Goal: Check status: Check status

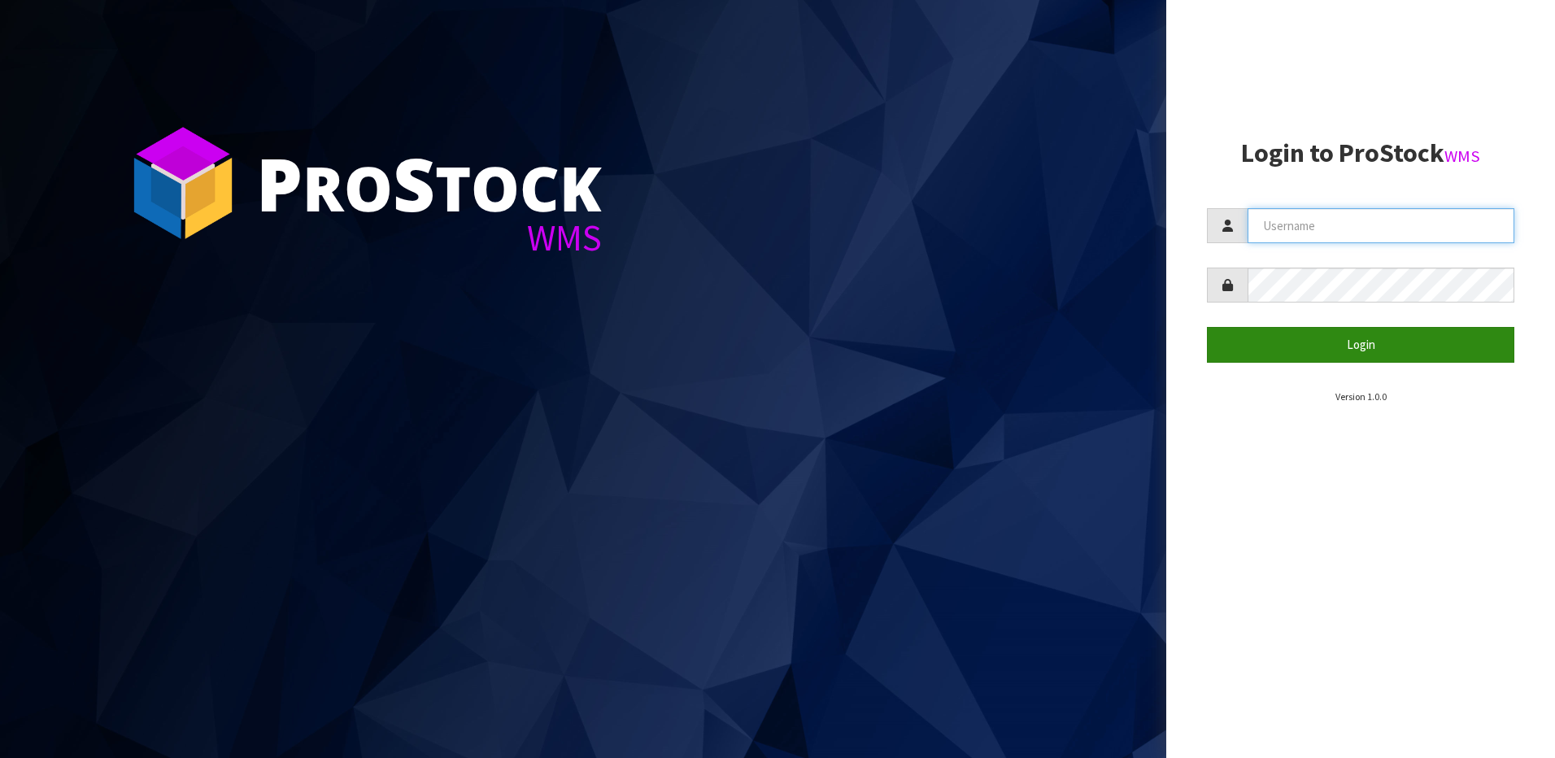
type input "[EMAIL_ADDRESS][DOMAIN_NAME]"
click at [1249, 338] on button "Login" at bounding box center [1360, 344] width 307 height 35
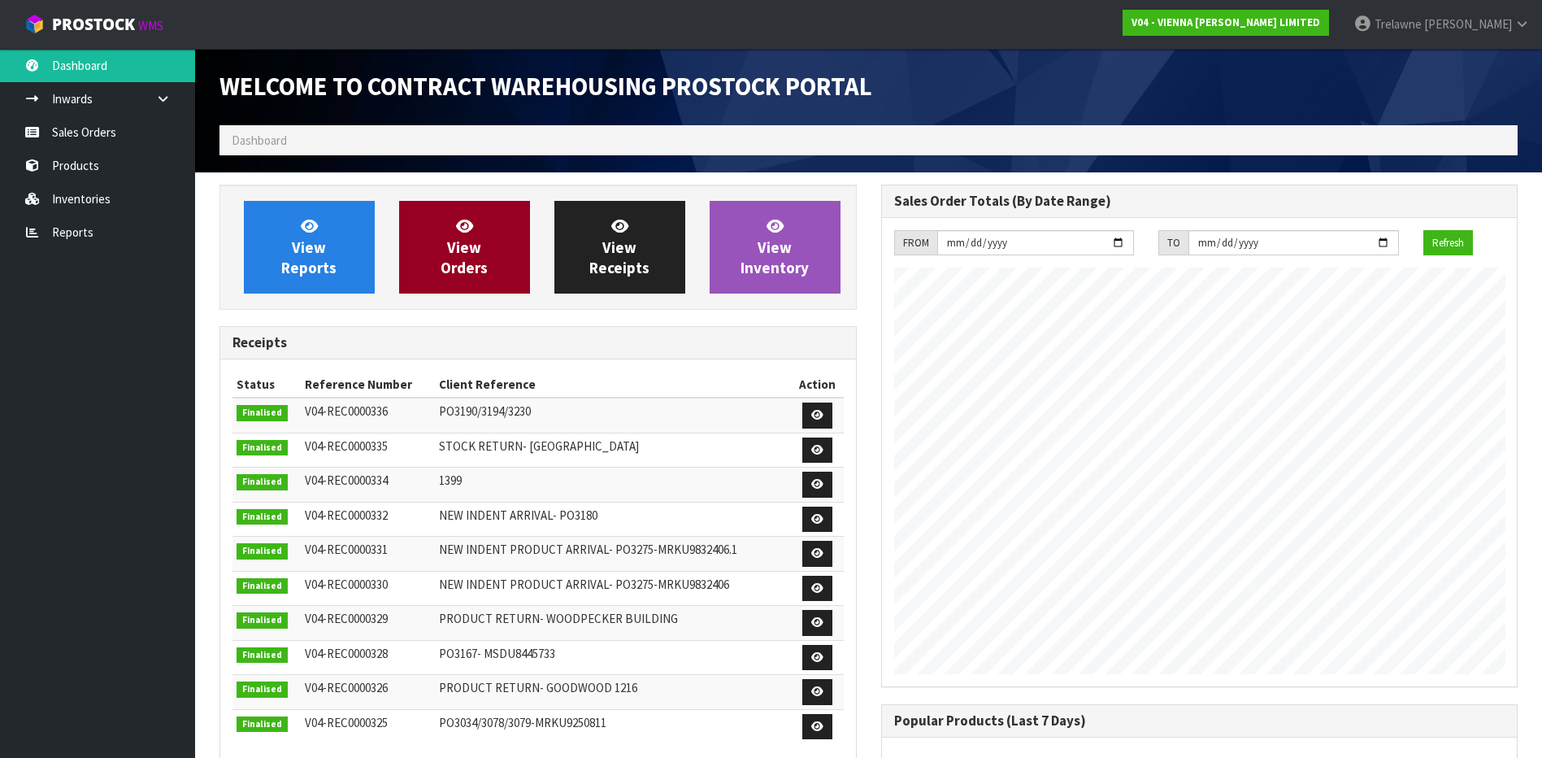
scroll to position [972, 661]
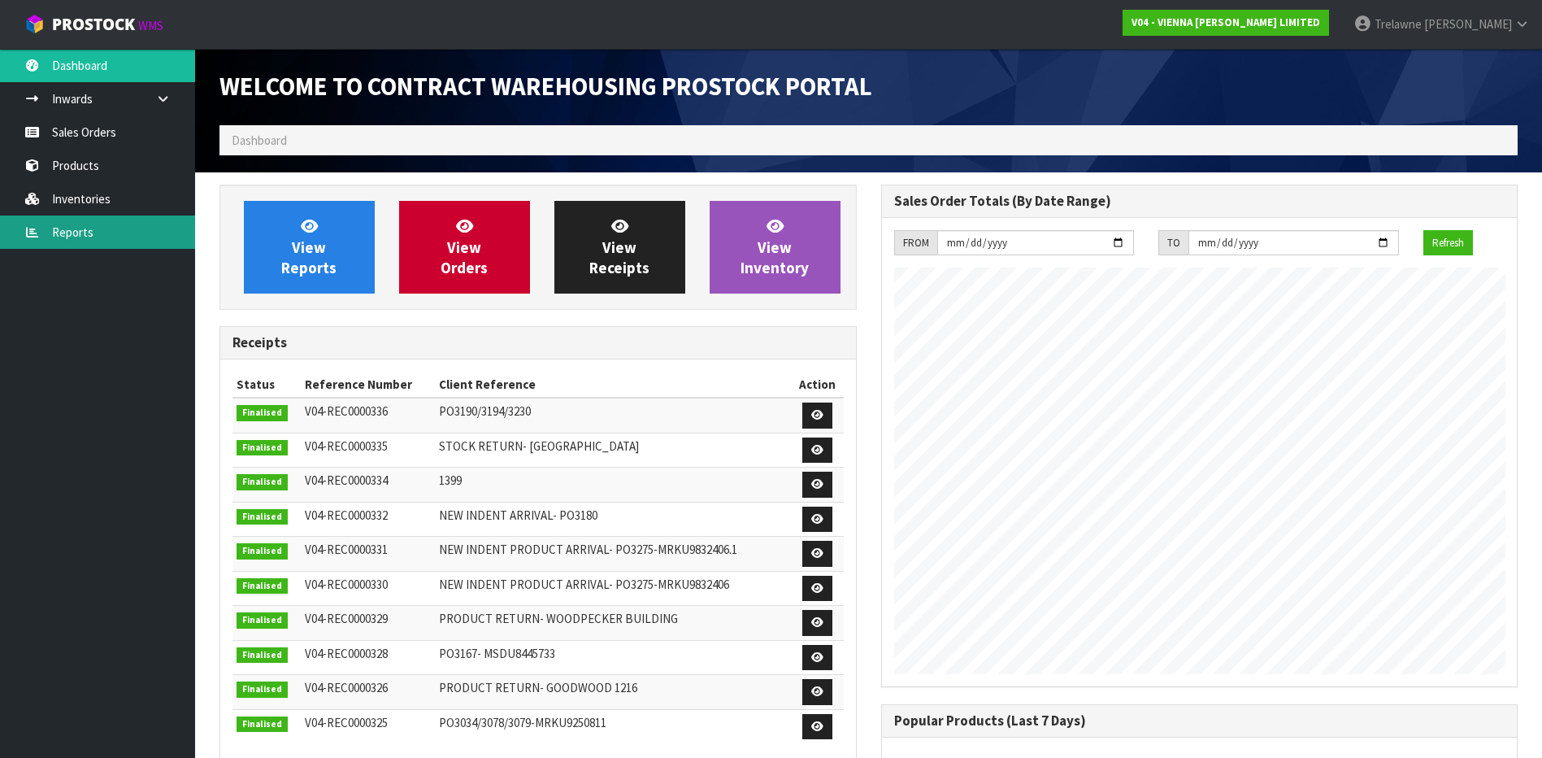
click at [61, 228] on link "Reports" at bounding box center [97, 231] width 195 height 33
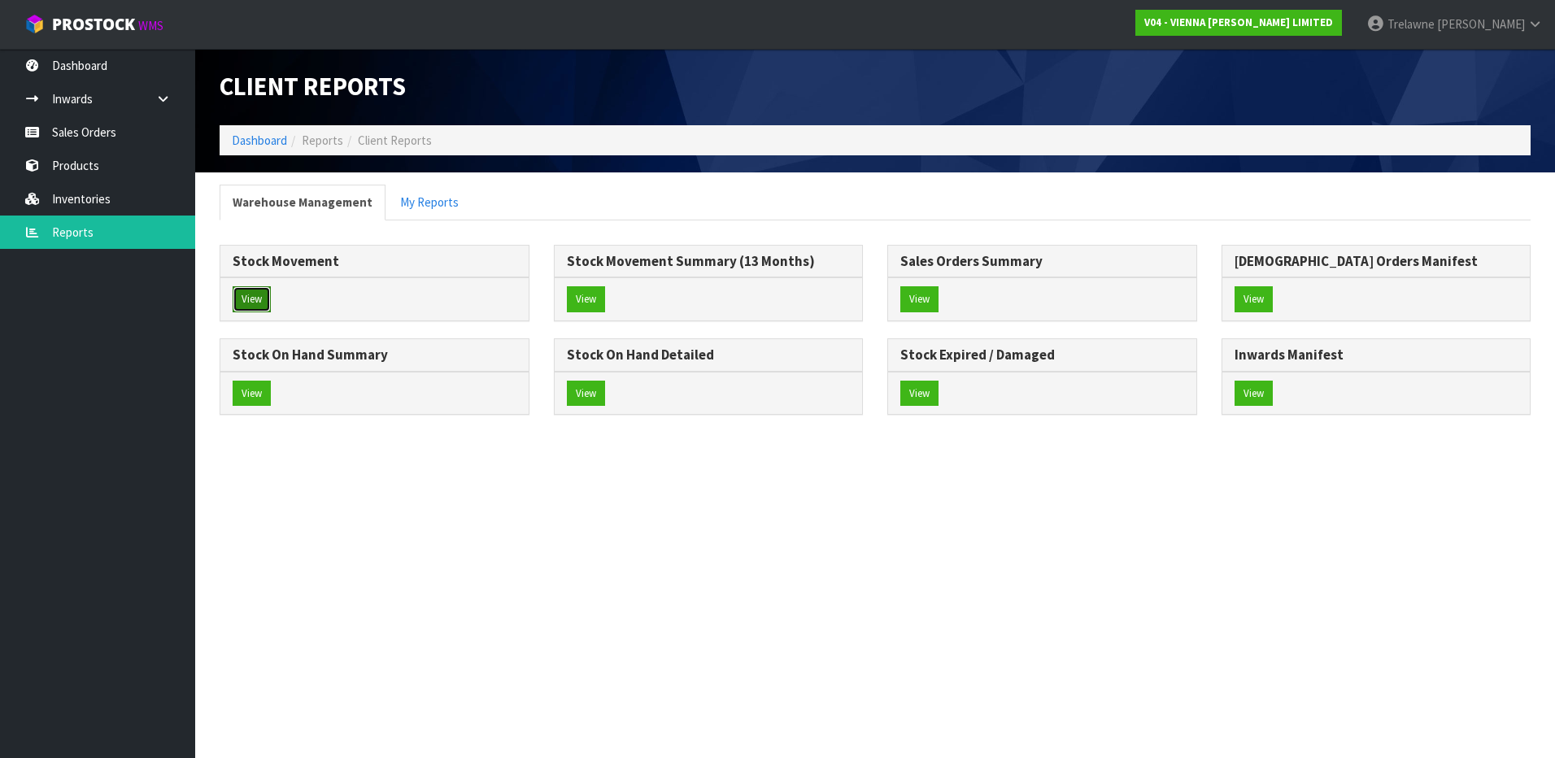
click at [246, 302] on button "View" at bounding box center [252, 299] width 38 height 26
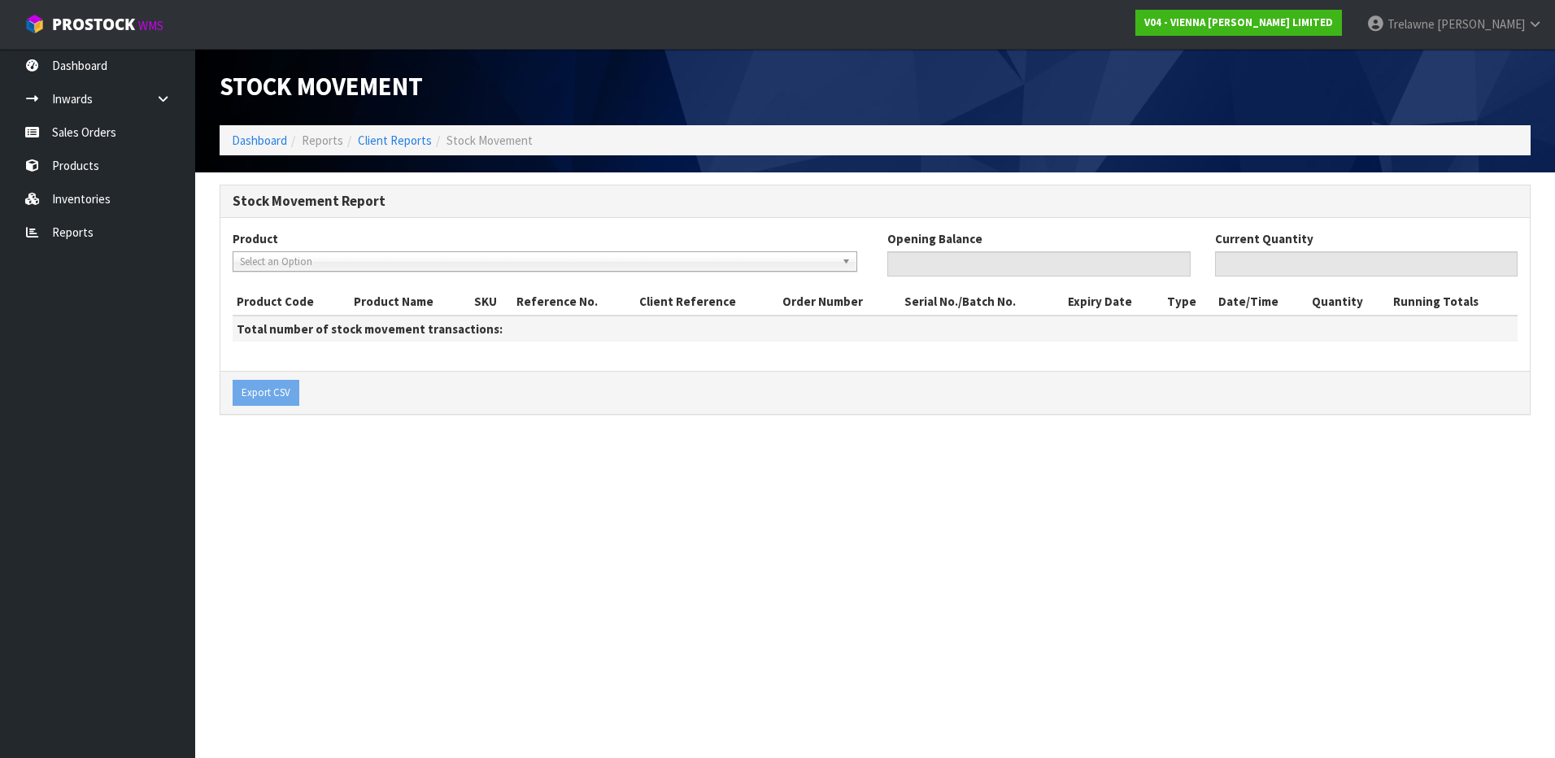
click at [351, 252] on span "Select an Option" at bounding box center [537, 262] width 595 height 20
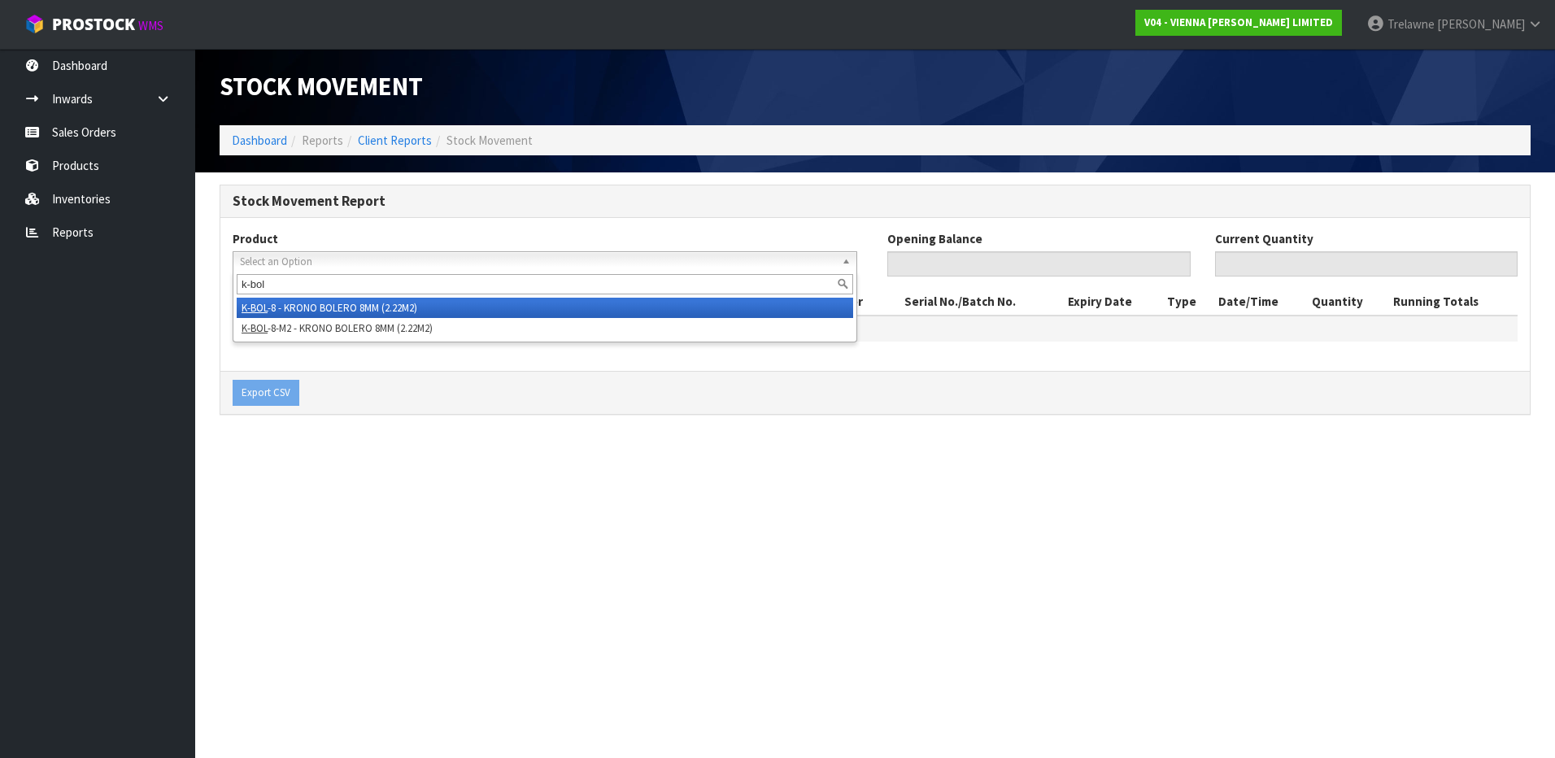
type input "k-bol"
click at [337, 302] on li "K-BOL -8 - KRONO BOLERO 8MM (2.22M2)" at bounding box center [545, 308] width 616 height 20
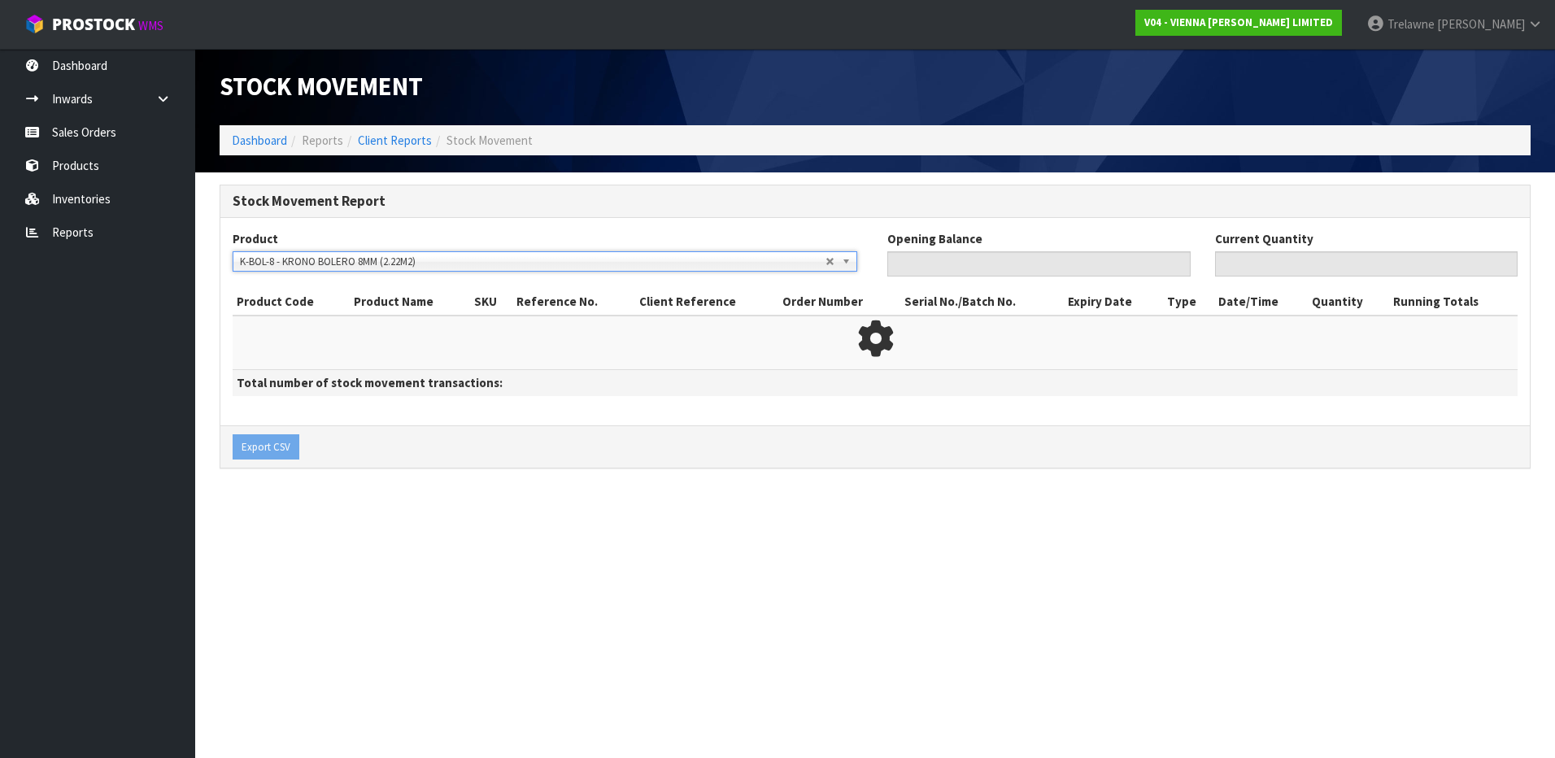
type input "0"
type input "4"
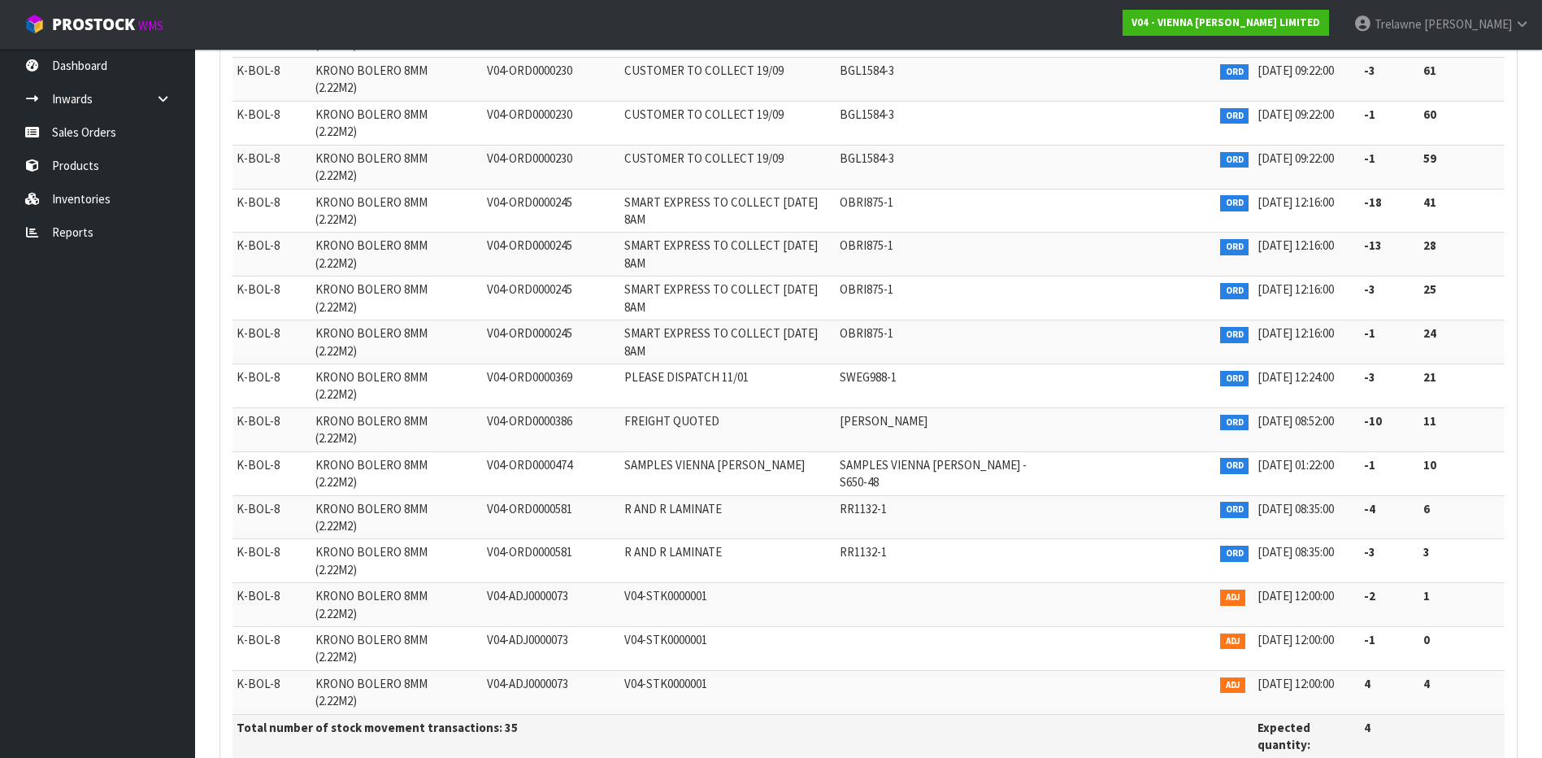
scroll to position [1253, 0]
